Goal: Task Accomplishment & Management: Use online tool/utility

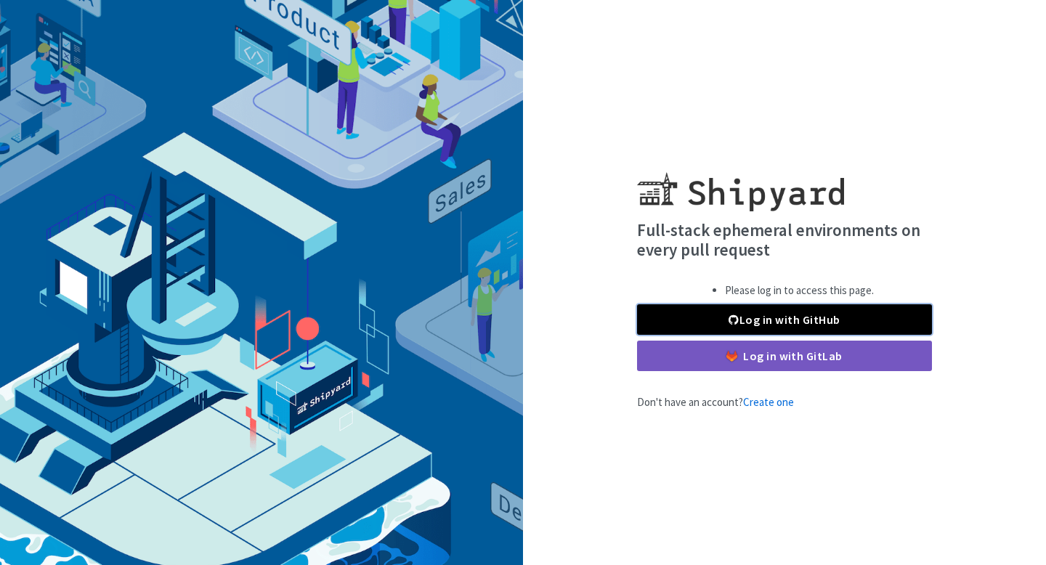
click at [758, 316] on link "Log in with GitHub" at bounding box center [784, 319] width 295 height 31
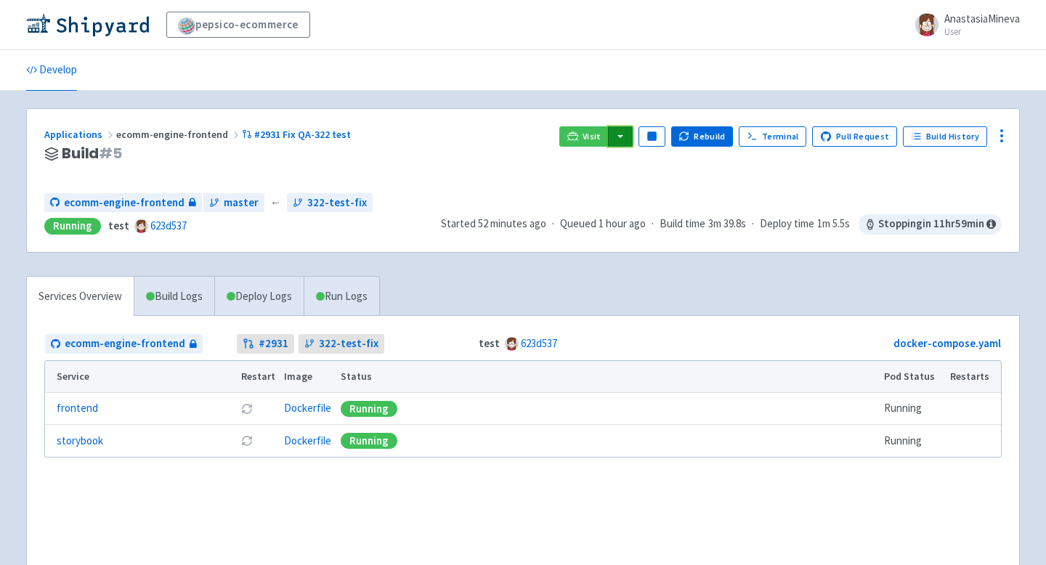
click at [622, 135] on button "button" at bounding box center [620, 136] width 25 height 20
click at [654, 166] on link "ecomm-engine-frontend (frontend)" at bounding box center [708, 166] width 203 height 23
click at [1004, 139] on icon at bounding box center [1001, 135] width 17 height 17
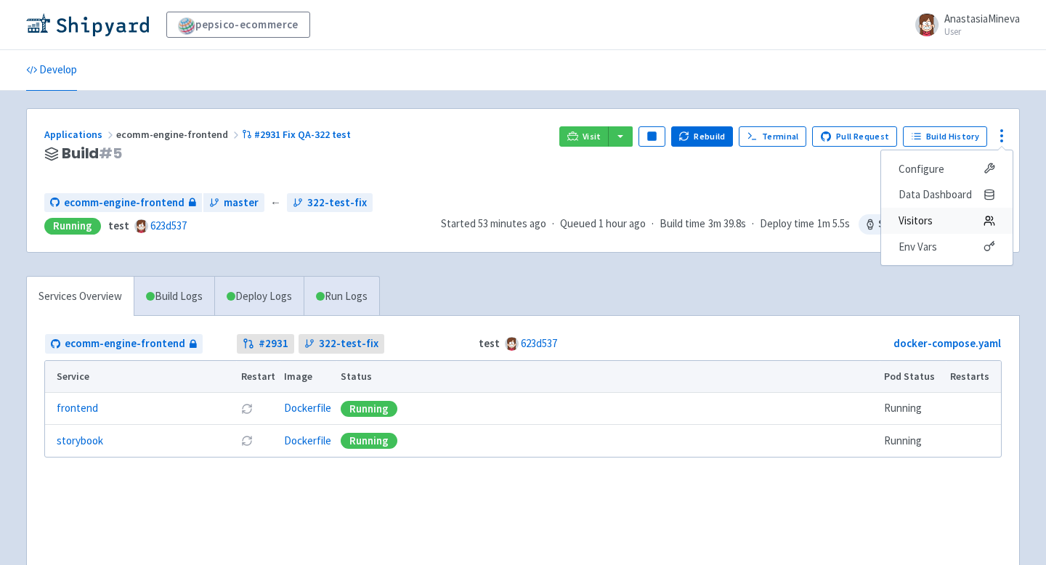
click at [914, 223] on span "Visitors" at bounding box center [916, 221] width 34 height 20
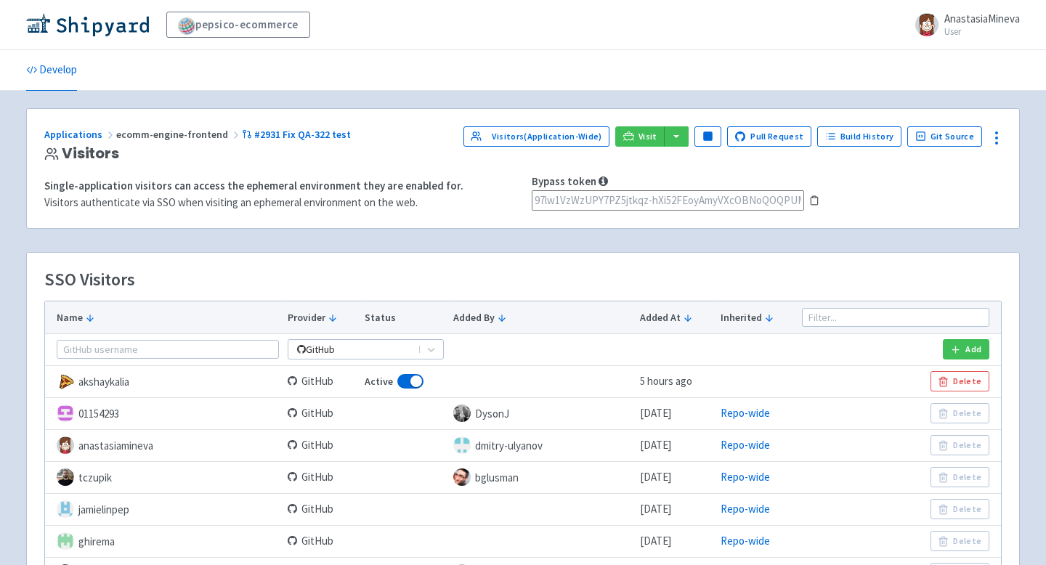
click at [617, 199] on input "97lw1VzWzUPY7PZ5jtkqz-hXi52FEoyAmyVXcOBNoQOQPUMOhyaXXZaj7AXCEwP7" at bounding box center [668, 200] width 272 height 21
